Goal: Check status

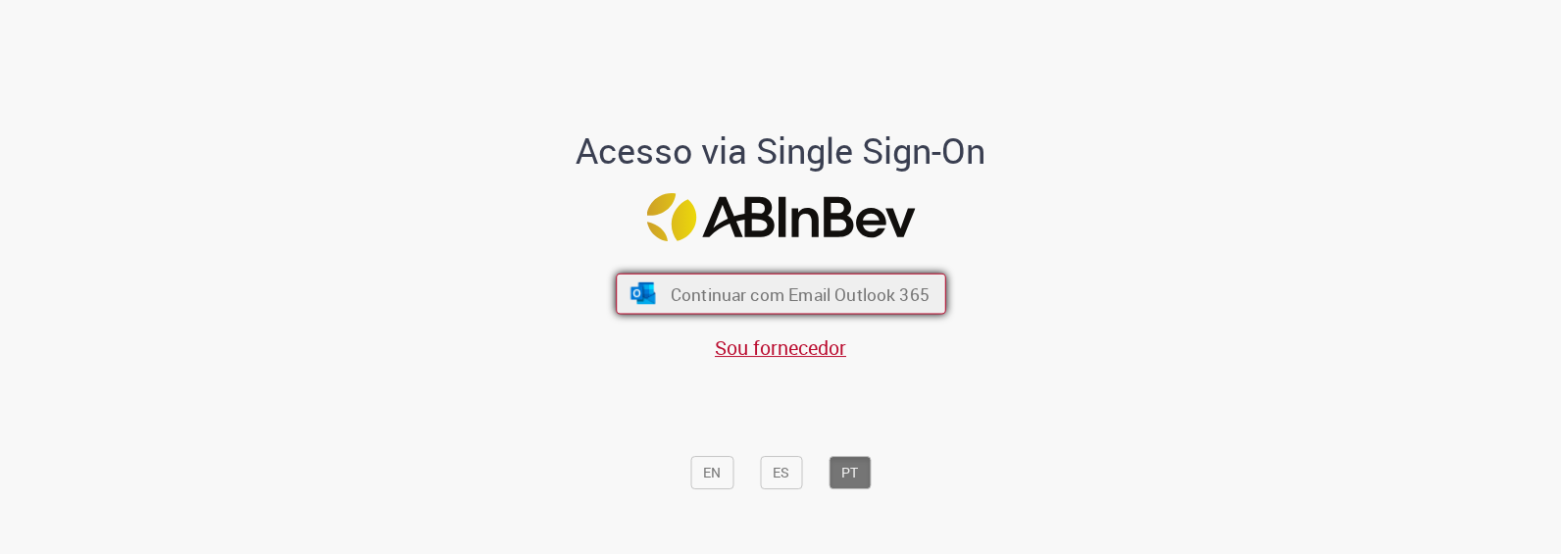
click at [764, 295] on span "Continuar com Email Outlook 365" at bounding box center [799, 293] width 259 height 23
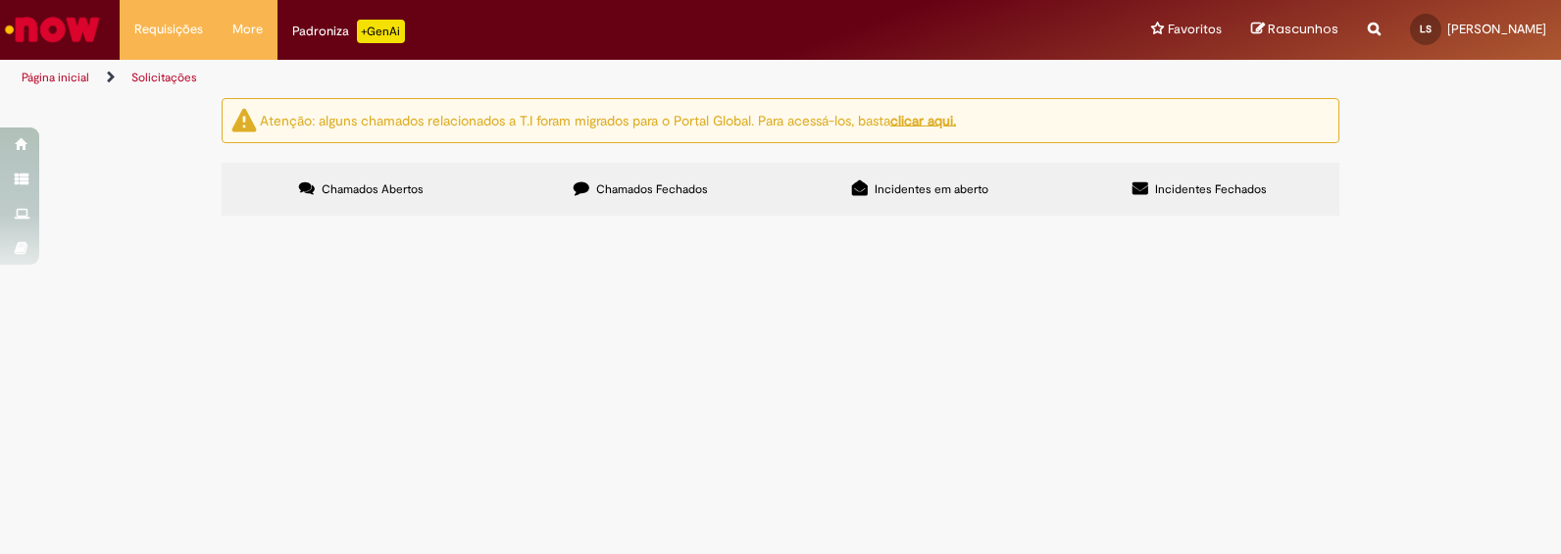
click at [627, 150] on div "Atenção: alguns chamados relacionados a T.I foram migrados para o Portal Global…" at bounding box center [781, 159] width 1148 height 123
click at [639, 185] on span "Chamados Fechados" at bounding box center [652, 189] width 112 height 16
click at [633, 181] on span "Chamados Fechados" at bounding box center [652, 189] width 112 height 16
click at [428, 193] on label "Chamados Abertos" at bounding box center [362, 189] width 280 height 53
